Goal: Task Accomplishment & Management: Manage account settings

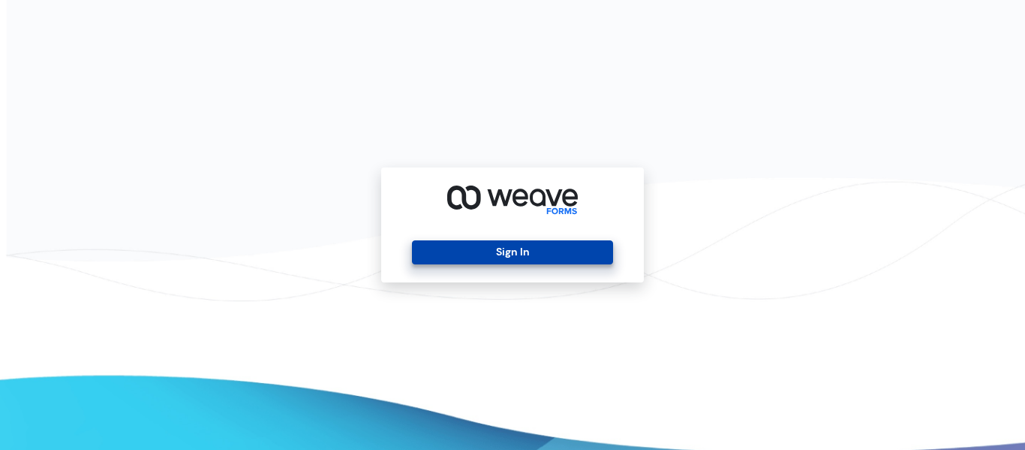
click at [477, 245] on button "Sign In" at bounding box center [512, 252] width 200 height 24
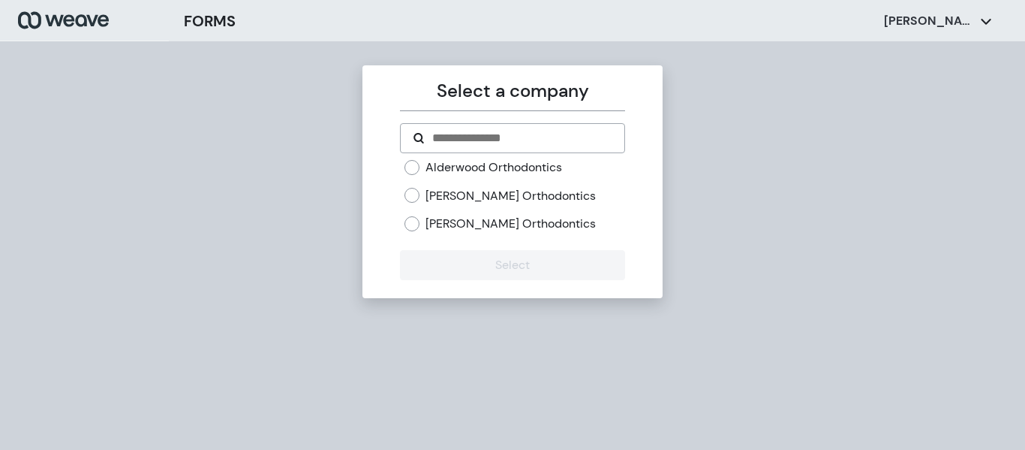
click at [441, 224] on label "Kirkland Orthodontics" at bounding box center [510, 223] width 170 height 17
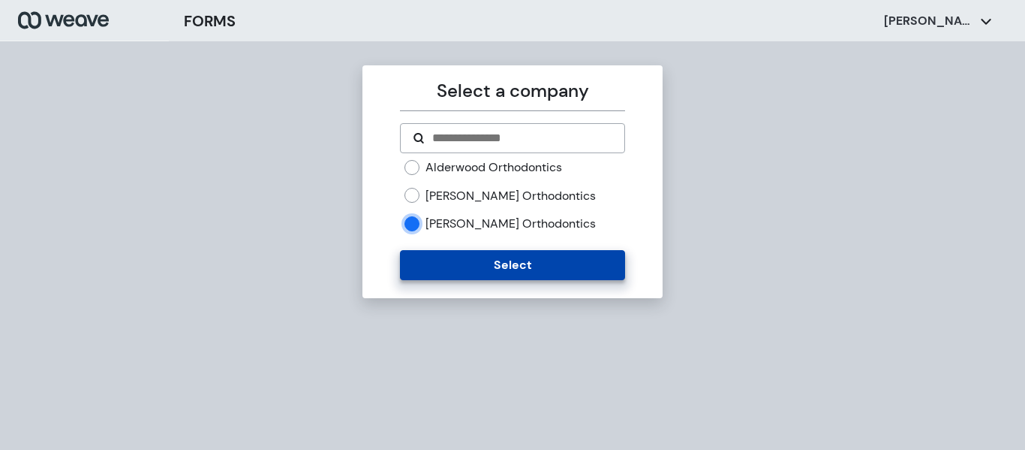
click at [464, 264] on button "Select" at bounding box center [512, 265] width 224 height 30
